Goal: Transaction & Acquisition: Book appointment/travel/reservation

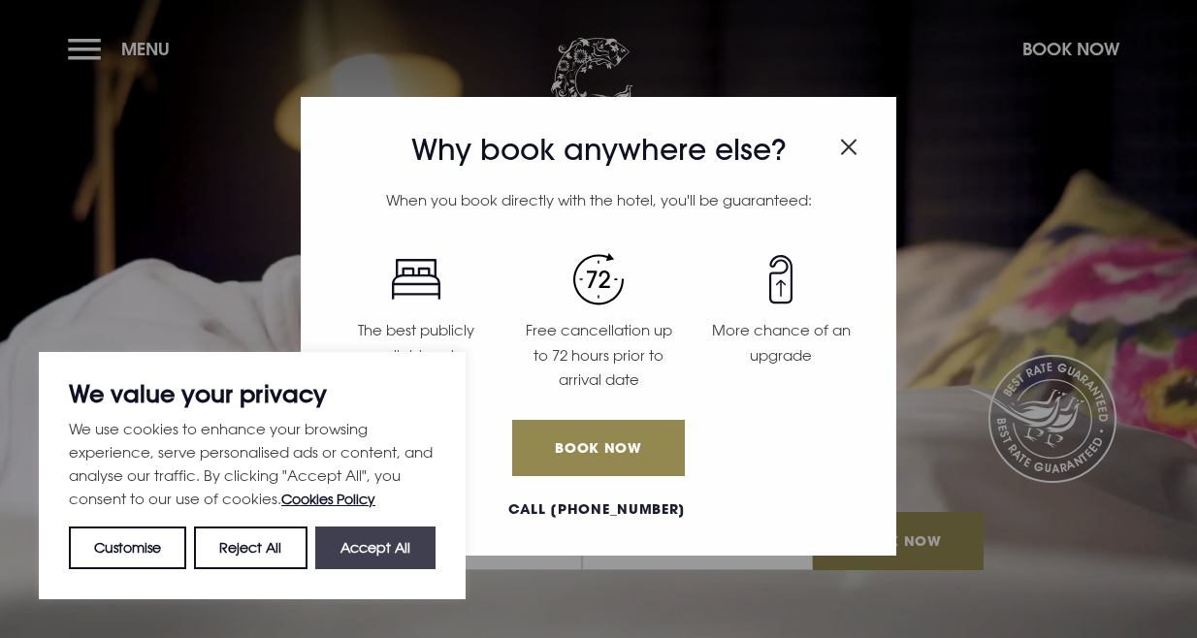
click at [375, 539] on button "Accept All" at bounding box center [375, 548] width 120 height 43
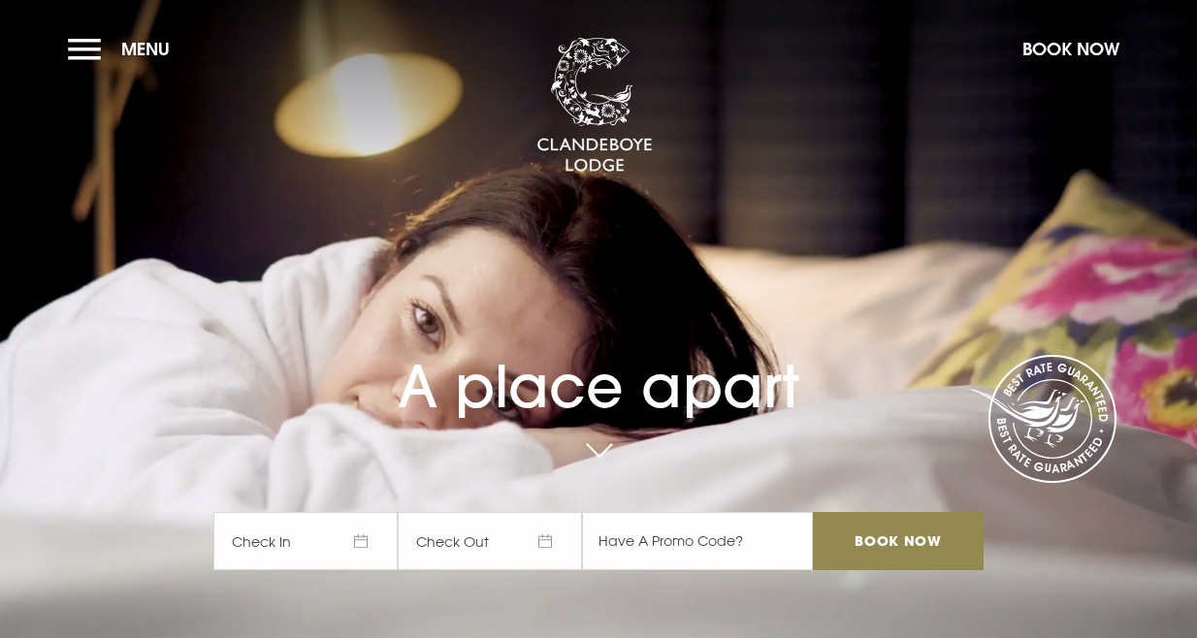
checkbox input "true"
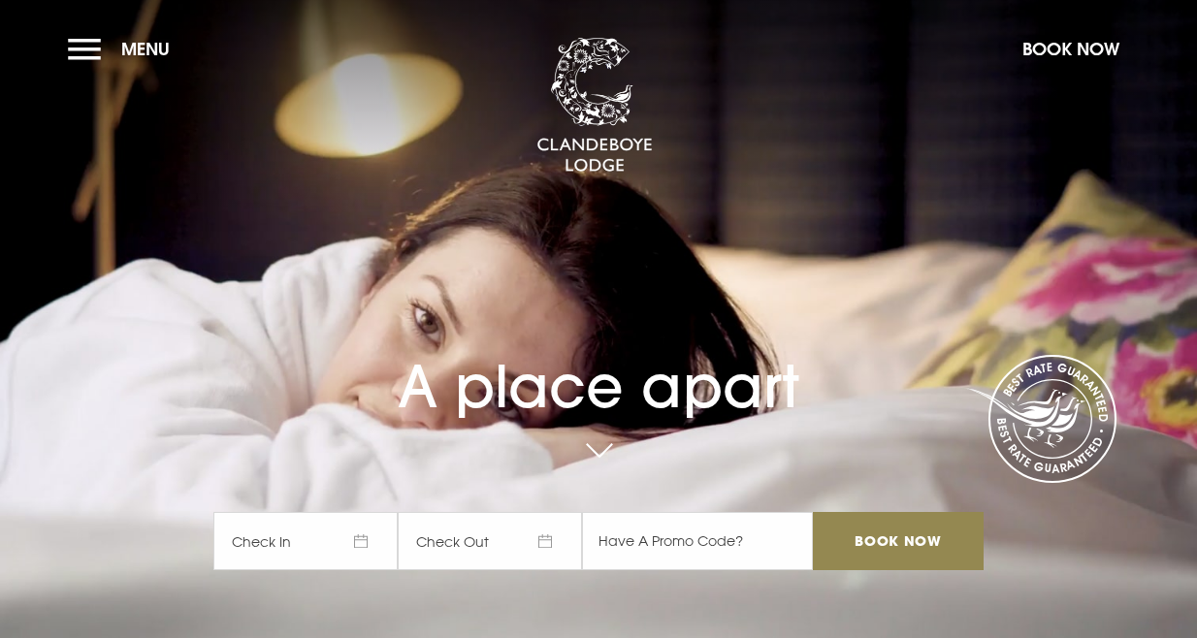
click at [302, 532] on span "Check In" at bounding box center [305, 541] width 184 height 58
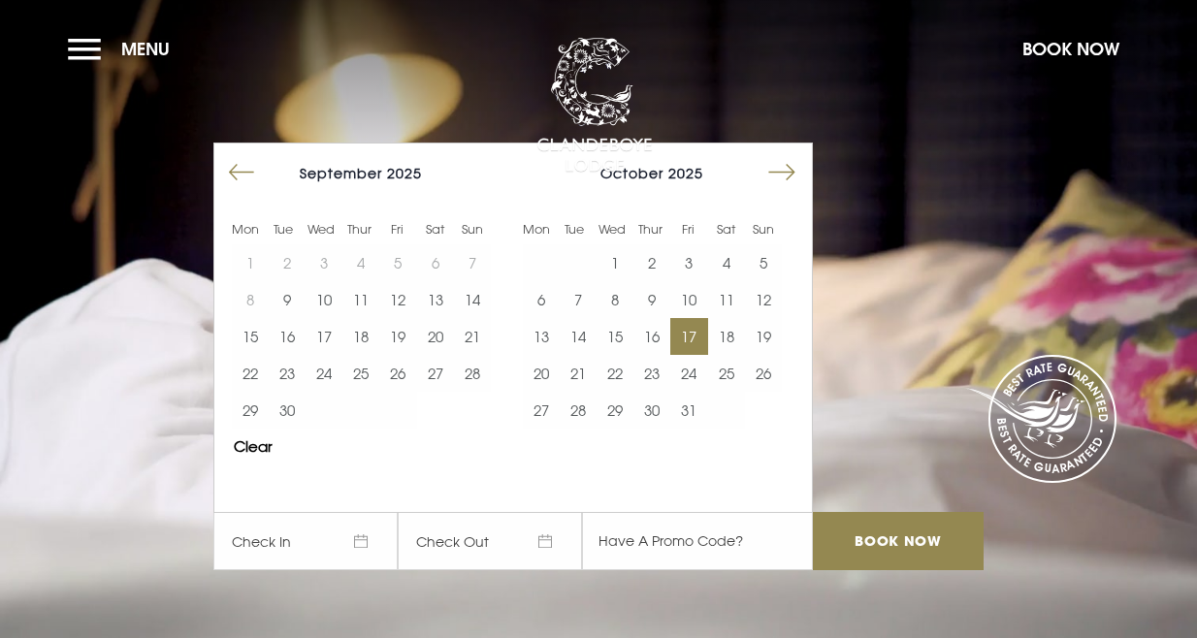
click at [693, 333] on button "17" at bounding box center [688, 336] width 37 height 37
click at [763, 336] on button "19" at bounding box center [763, 336] width 37 height 37
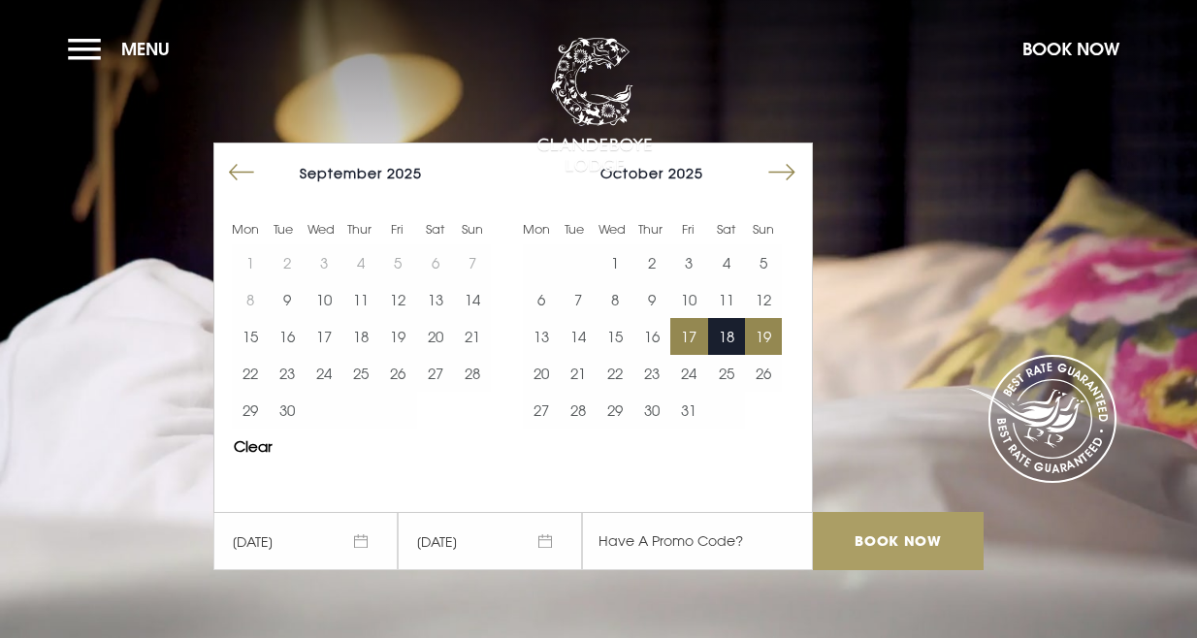
click at [890, 534] on input "Book Now" at bounding box center [898, 541] width 171 height 58
